Goal: Task Accomplishment & Management: Use online tool/utility

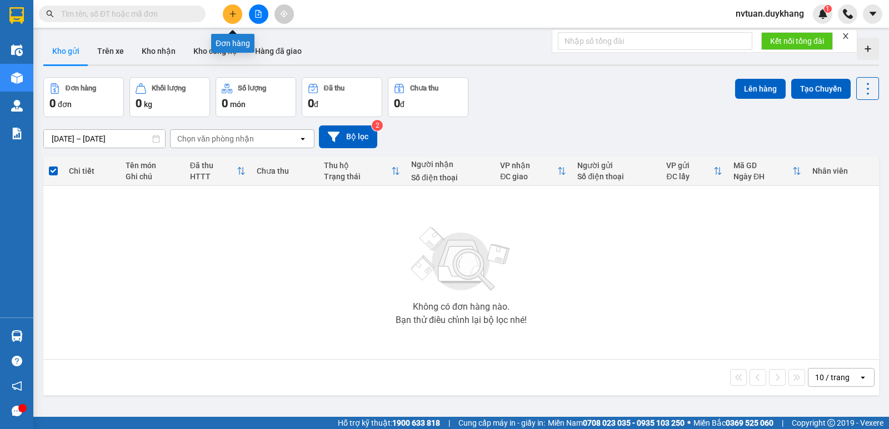
click at [229, 16] on icon "plus" at bounding box center [233, 14] width 8 height 8
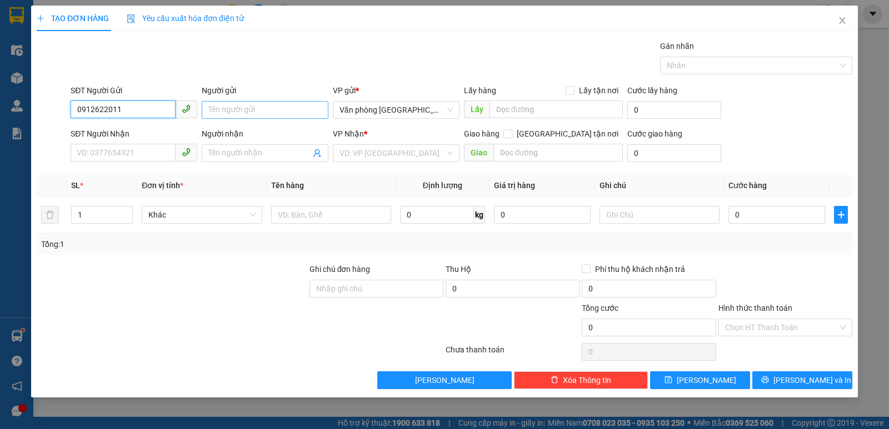
type input "0912622011"
drag, startPoint x: 238, startPoint y: 106, endPoint x: 229, endPoint y: 106, distance: 8.9
click at [231, 106] on input "Người gửi" at bounding box center [265, 110] width 127 height 18
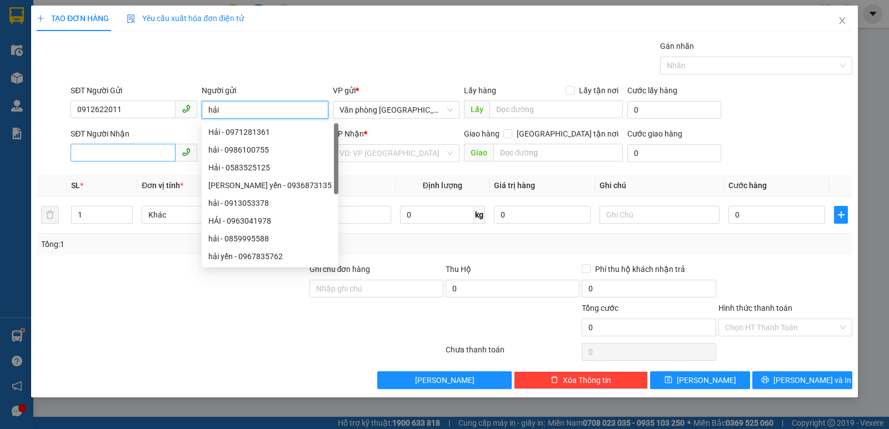
type input "hải"
click at [116, 154] on input "SĐT Người Nhận" at bounding box center [123, 153] width 105 height 18
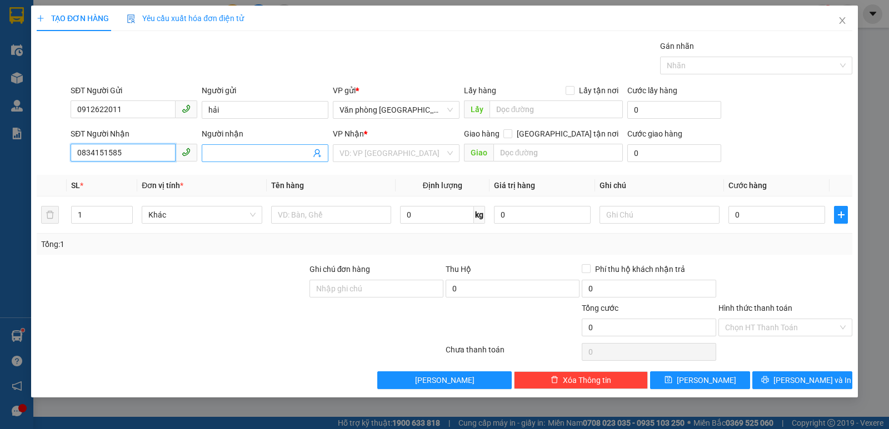
type input "0834151585"
click at [234, 146] on span at bounding box center [265, 153] width 127 height 18
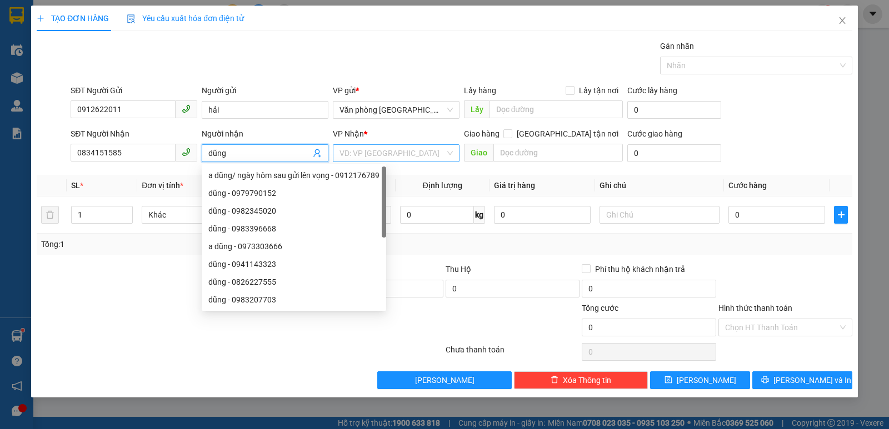
type input "dũng"
click at [394, 152] on input "search" at bounding box center [392, 153] width 106 height 17
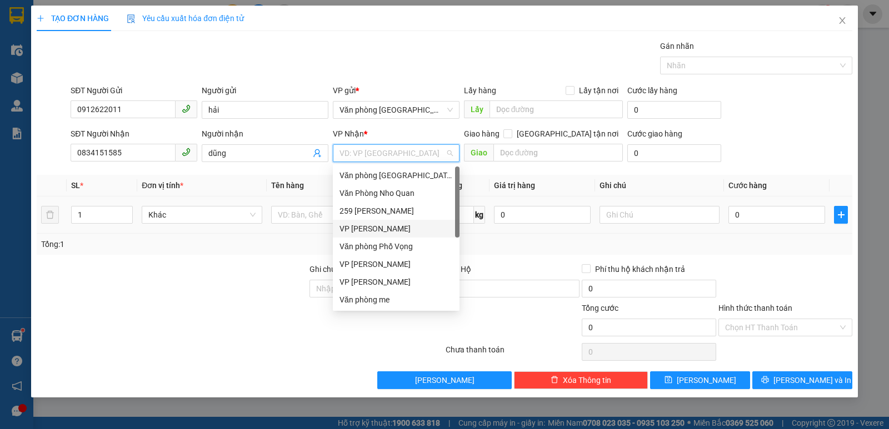
drag, startPoint x: 378, startPoint y: 229, endPoint x: 386, endPoint y: 233, distance: 9.2
click at [378, 229] on div "VP [PERSON_NAME]" at bounding box center [395, 229] width 113 height 12
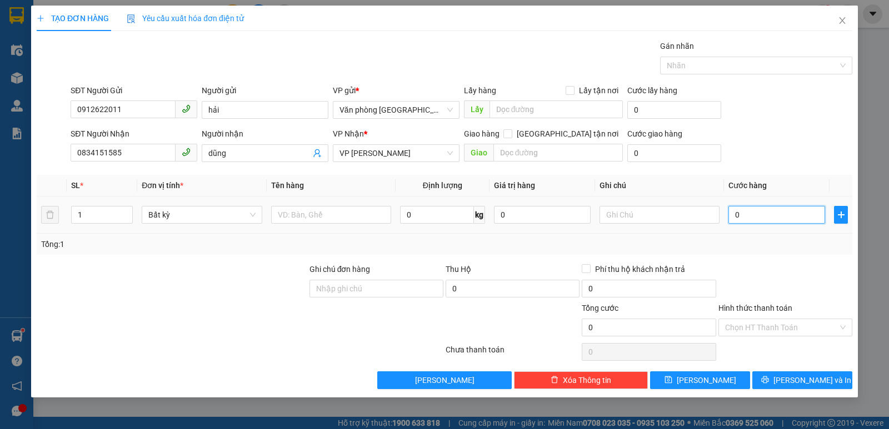
click at [759, 210] on input "0" at bounding box center [776, 215] width 97 height 18
type input "3"
type input "30"
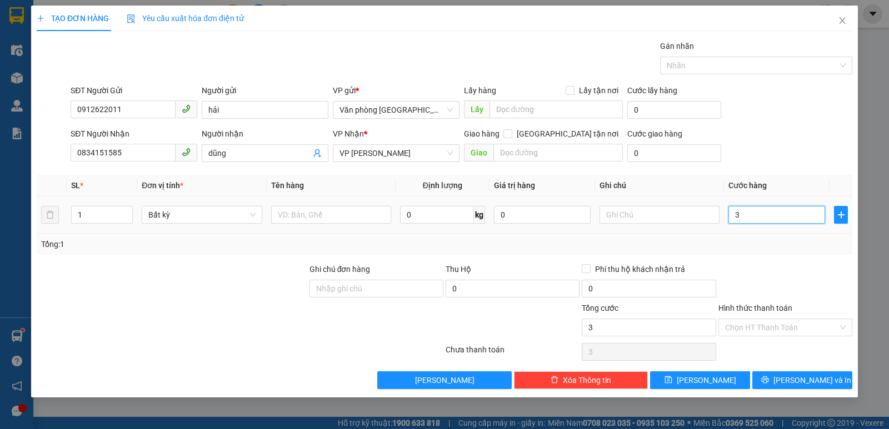
type input "30"
type input "300"
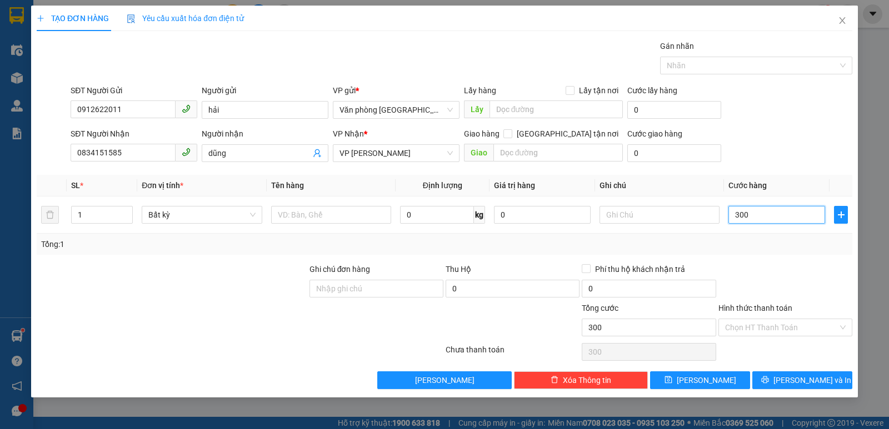
type input "3.000"
type input "30.000"
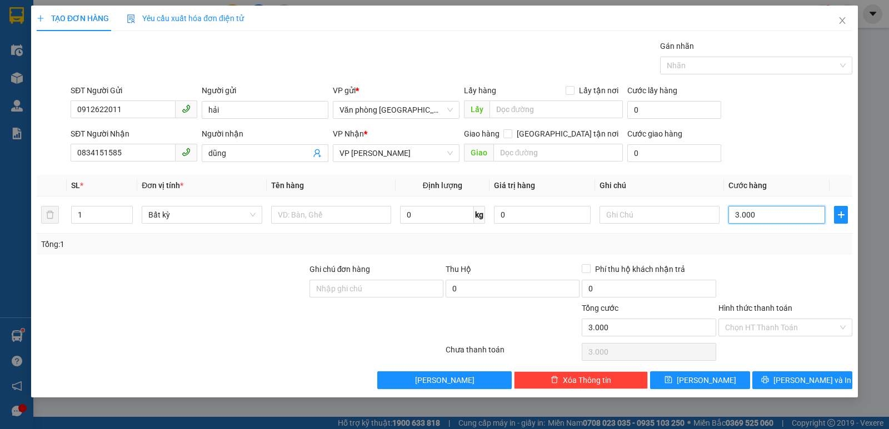
type input "30.000"
click at [785, 327] on input "Hình thức thanh toán" at bounding box center [781, 327] width 113 height 17
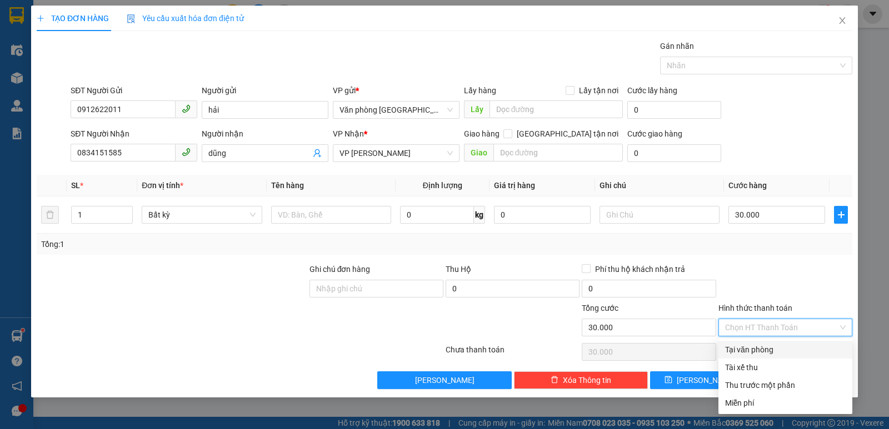
click at [764, 347] on div "Tại văn phòng" at bounding box center [785, 350] width 121 height 12
type input "0"
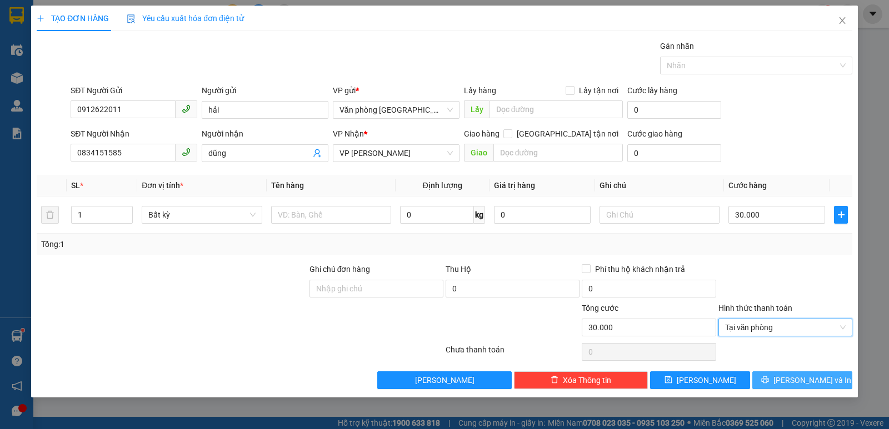
click at [812, 383] on span "[PERSON_NAME] và In" at bounding box center [812, 380] width 78 height 12
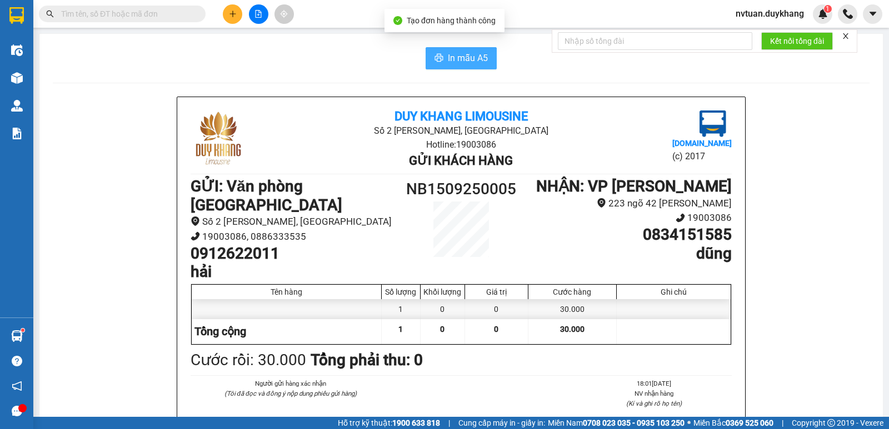
click at [454, 61] on span "In mẫu A5" at bounding box center [468, 58] width 40 height 14
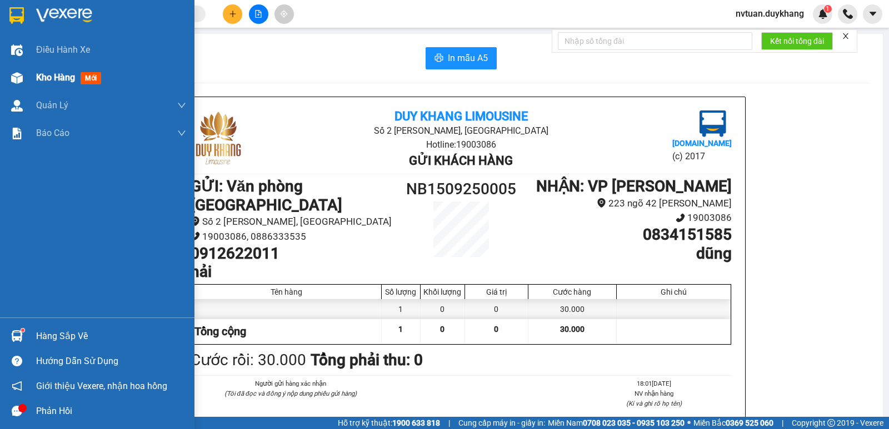
click at [59, 77] on span "Kho hàng" at bounding box center [55, 77] width 39 height 11
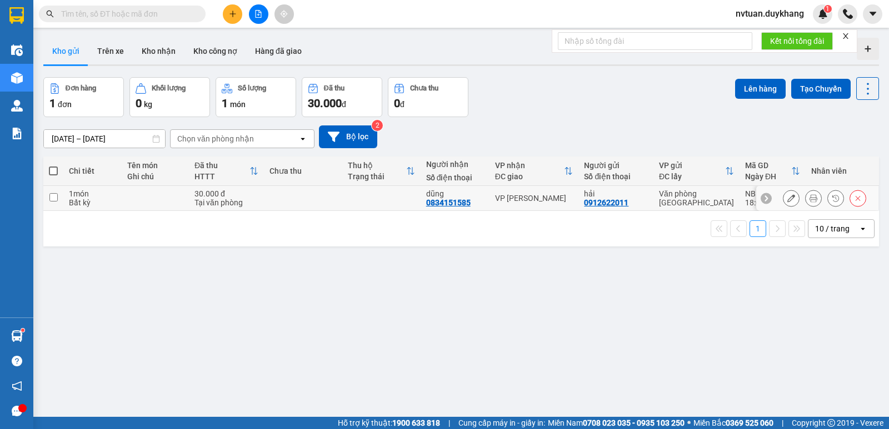
click at [54, 197] on input "checkbox" at bounding box center [53, 197] width 8 height 8
checkbox input "true"
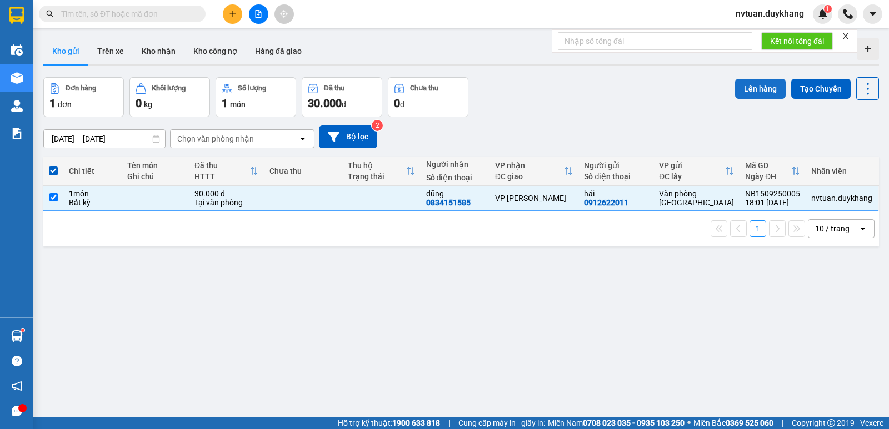
drag, startPoint x: 752, startPoint y: 88, endPoint x: 745, endPoint y: 87, distance: 6.8
click at [745, 87] on button "Lên hàng" at bounding box center [760, 89] width 51 height 20
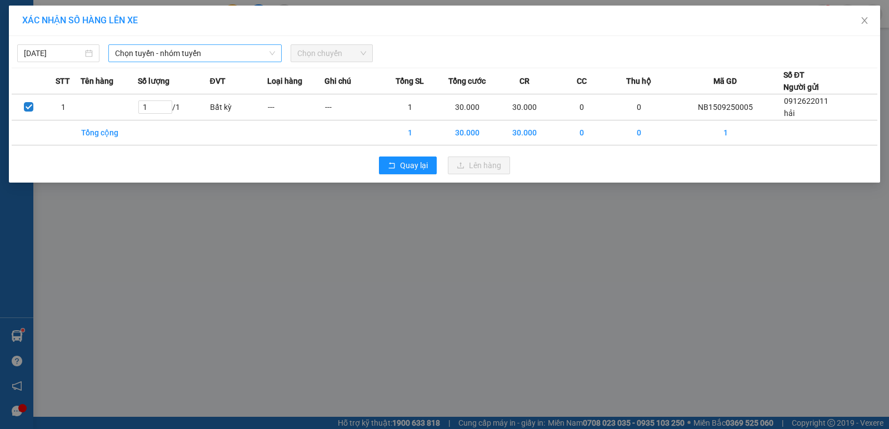
click at [188, 52] on span "Chọn tuyến - nhóm tuyến" at bounding box center [195, 53] width 160 height 17
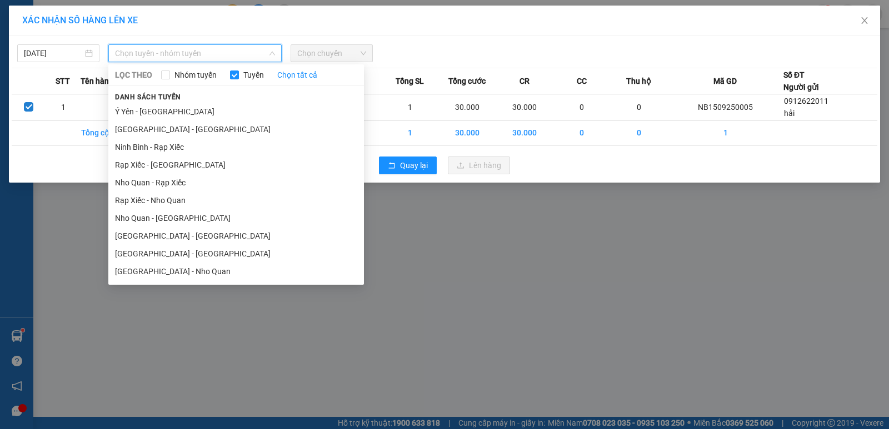
drag, startPoint x: 145, startPoint y: 253, endPoint x: 156, endPoint y: 246, distance: 13.1
click at [148, 252] on li "[GEOGRAPHIC_DATA] - [GEOGRAPHIC_DATA]" at bounding box center [236, 254] width 256 height 18
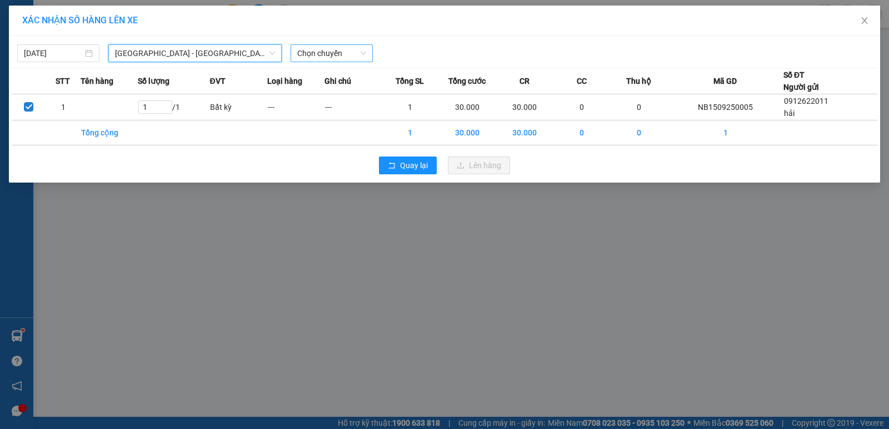
click at [318, 53] on span "Chọn chuyến" at bounding box center [331, 53] width 69 height 17
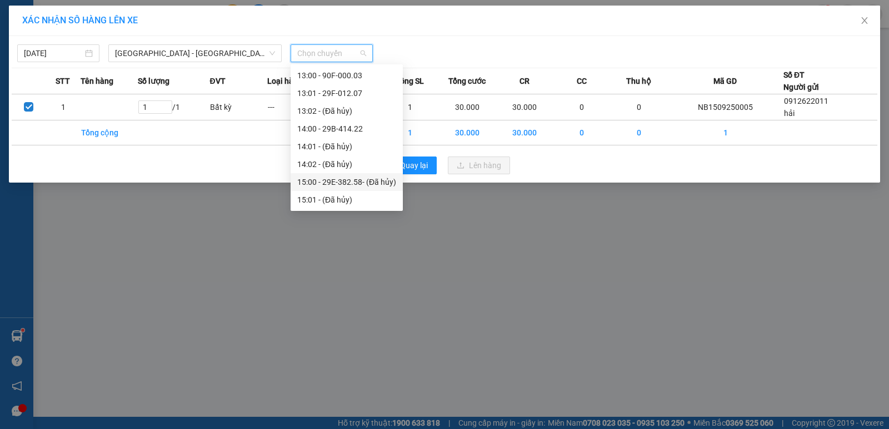
scroll to position [747, 0]
click at [348, 91] on div "19:00 - 29H-985.99" at bounding box center [346, 93] width 99 height 12
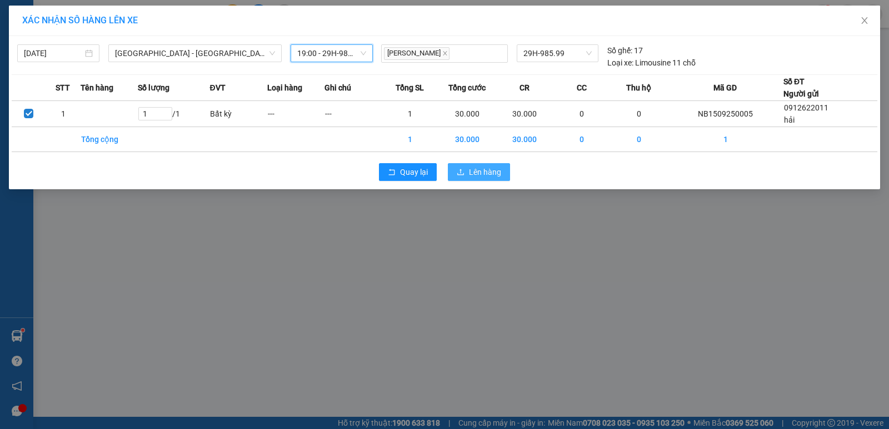
click at [494, 167] on span "Lên hàng" at bounding box center [485, 172] width 32 height 12
